Goal: Task Accomplishment & Management: Use online tool/utility

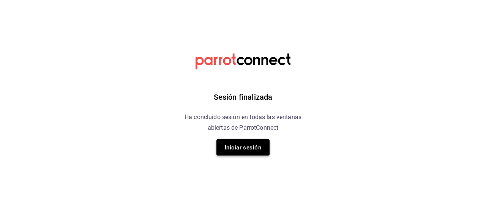
click at [255, 140] on button "Iniciar sesión" at bounding box center [242, 147] width 53 height 16
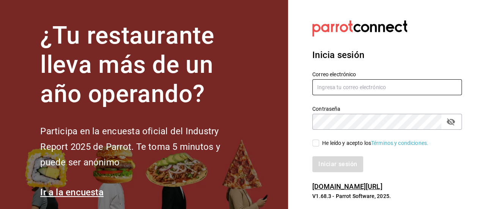
type input "[EMAIL_ADDRESS][DOMAIN_NAME]"
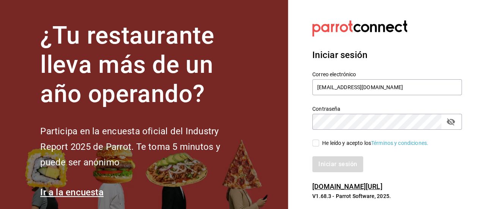
click at [313, 142] on input "He leído y acepto los Términos y condiciones." at bounding box center [315, 143] width 7 height 7
checkbox input "true"
click at [340, 166] on font "Iniciar sesión" at bounding box center [338, 163] width 39 height 7
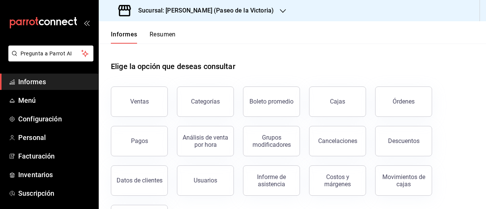
click at [142, 105] on button "Ventas" at bounding box center [139, 102] width 57 height 30
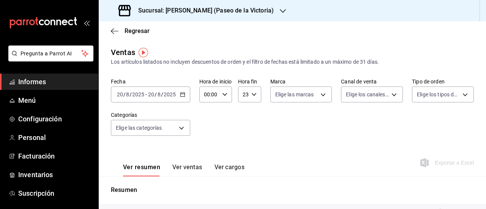
click at [182, 98] on div "2025-08-20 20 / 8 / 2025 - 2025-08-20 20 / 8 / 2025" at bounding box center [150, 95] width 79 height 16
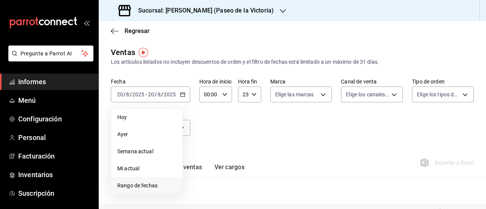
click at [157, 180] on li "Rango de fechas" at bounding box center [146, 185] width 71 height 17
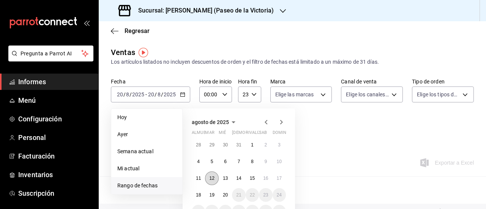
click at [212, 179] on font "12" at bounding box center [211, 178] width 5 height 5
click at [284, 182] on button "17" at bounding box center [278, 178] width 13 height 14
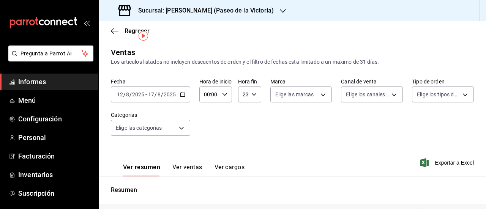
scroll to position [38, 0]
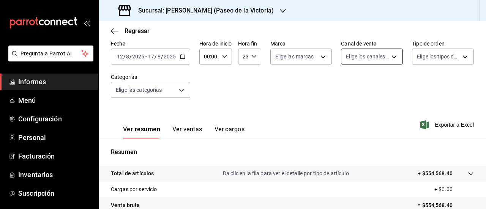
click at [389, 58] on body "Pregunta a Parrot AI Informes Menú Configuración Personal Facturación Inventari…" at bounding box center [243, 104] width 486 height 209
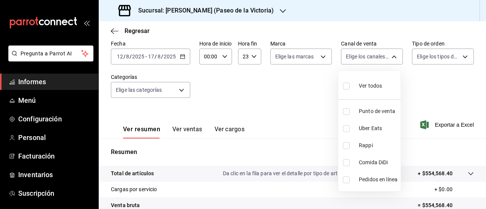
click at [365, 160] on font "Comida DiDi" at bounding box center [373, 162] width 29 height 6
type input "DIDI_FOOD"
checkbox input "true"
click at [393, 55] on div at bounding box center [243, 104] width 486 height 209
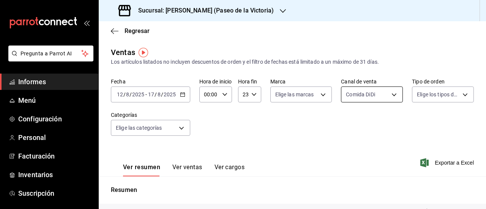
click at [382, 98] on body "Pregunta a Parrot AI Informes Menú Configuración Personal Facturación Inventari…" at bounding box center [243, 104] width 486 height 209
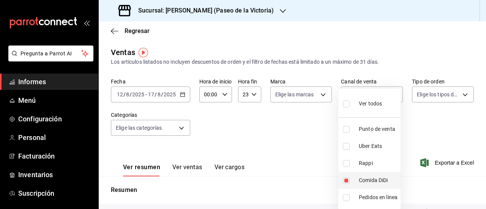
click at [365, 179] on font "Comida DiDi" at bounding box center [373, 180] width 29 height 6
checkbox input "false"
click at [367, 145] on font "Uber Eats" at bounding box center [370, 146] width 23 height 6
type input "UBER_EATS"
checkbox input "true"
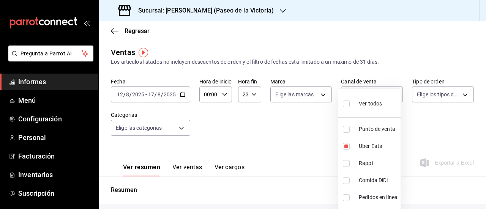
click at [402, 70] on div at bounding box center [243, 104] width 486 height 209
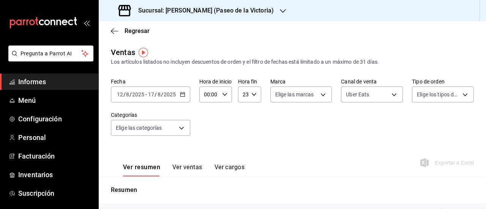
click at [280, 9] on icon "button" at bounding box center [283, 11] width 6 height 6
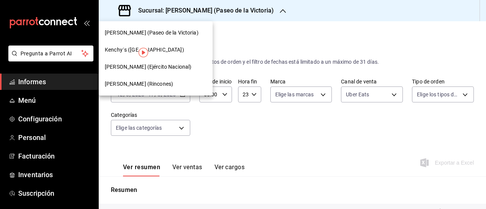
click at [127, 73] on div "Kenchys (Ejército Nacional)" at bounding box center [156, 66] width 114 height 17
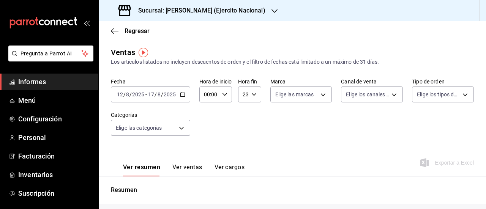
type input "UBER_EATS"
click at [393, 101] on body "Pregunta a Parrot AI Informes Menú Configuración Personal Facturación Inventari…" at bounding box center [243, 104] width 486 height 209
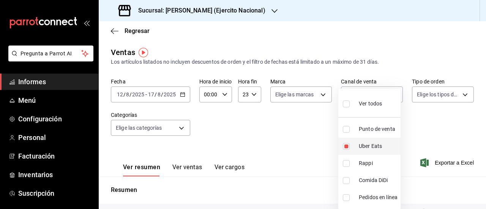
click at [373, 146] on font "Uber Eats" at bounding box center [370, 146] width 23 height 6
checkbox input "false"
click at [371, 183] on font "Comida DiDi" at bounding box center [373, 180] width 29 height 6
type input "DIDI_FOOD"
checkbox input "true"
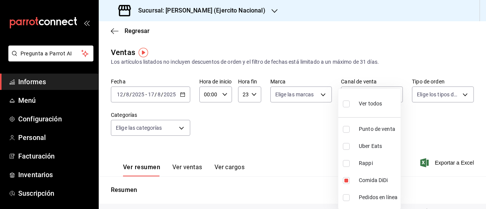
click at [402, 68] on div at bounding box center [243, 104] width 486 height 209
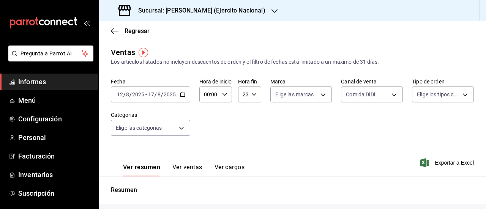
click at [249, 4] on div "Sucursal: Kenchys (Ejercito Nacional)" at bounding box center [193, 10] width 176 height 21
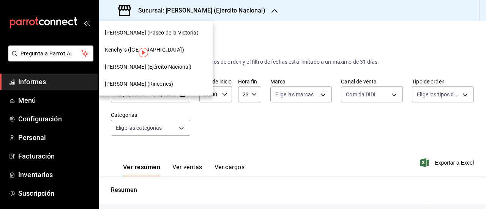
click at [168, 50] on div "Kenchy´s (Plaza Palma)" at bounding box center [156, 50] width 102 height 8
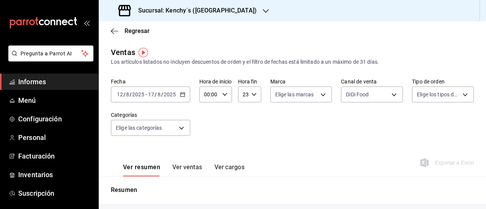
type input "DIDI_FOOD"
click at [382, 100] on body "Pregunta a Parrot AI Informes Menú Configuración Personal Facturación Inventari…" at bounding box center [243, 104] width 486 height 209
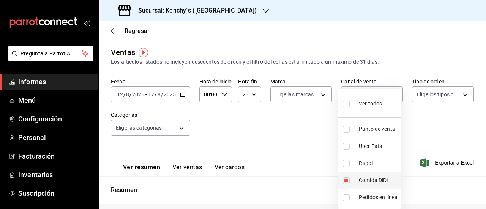
click at [363, 182] on font "Comida DiDi" at bounding box center [373, 180] width 29 height 6
checkbox input "false"
click at [378, 151] on li "Uber Eats" at bounding box center [369, 146] width 62 height 17
type input "UBER_EATS"
checkbox input "true"
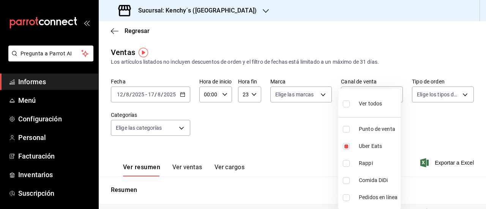
click at [418, 44] on div at bounding box center [243, 104] width 486 height 209
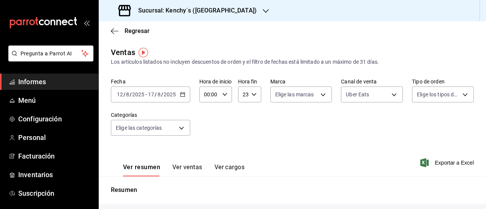
click at [263, 10] on icon "button" at bounding box center [266, 11] width 6 height 4
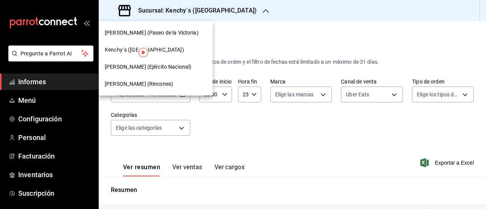
click at [170, 82] on div "Kenchy's (Rincones)" at bounding box center [156, 84] width 102 height 8
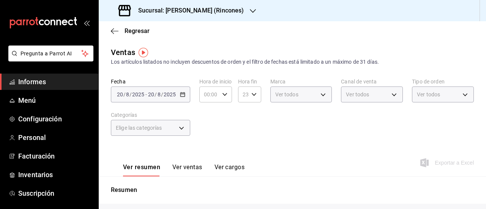
type input "UBER_EATS"
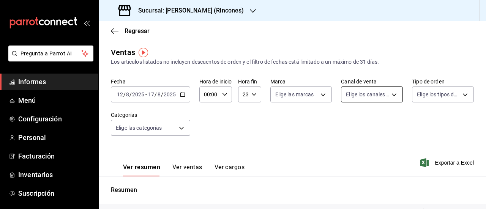
click at [398, 94] on body "Pregunta a Parrot AI Informes Menú Configuración Personal Facturación Inventari…" at bounding box center [243, 104] width 486 height 209
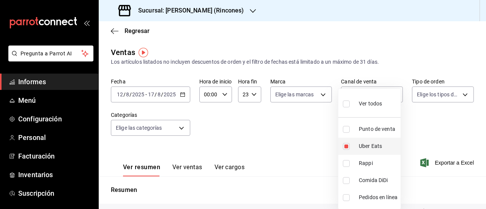
click at [380, 147] on font "Uber Eats" at bounding box center [370, 146] width 23 height 6
checkbox input "false"
click at [383, 179] on font "Comida DiDi" at bounding box center [373, 180] width 29 height 6
type input "DIDI_FOOD"
checkbox input "true"
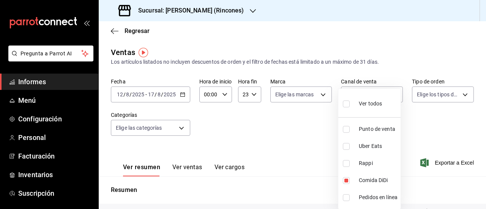
click at [395, 69] on div at bounding box center [243, 104] width 486 height 209
